Goal: Navigation & Orientation: Understand site structure

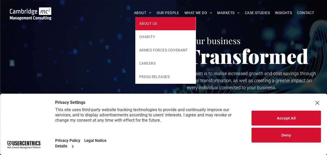
click at [146, 23] on span "ABOUT US" at bounding box center [148, 23] width 18 height 5
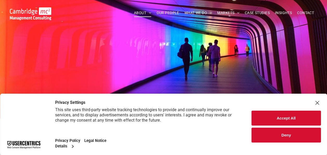
click at [277, 117] on button "Accept All" at bounding box center [286, 117] width 69 height 15
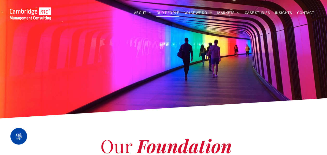
click at [163, 12] on span "OUR PEOPLE" at bounding box center [168, 13] width 23 height 8
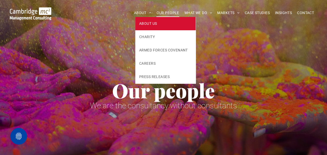
click at [137, 20] on link "ABOUT US" at bounding box center [165, 23] width 60 height 13
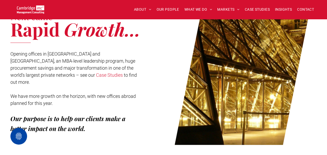
scroll to position [13, 0]
